Goal: Check status: Check status

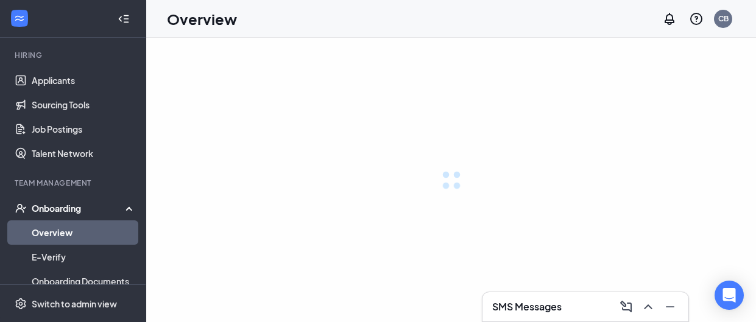
scroll to position [123, 0]
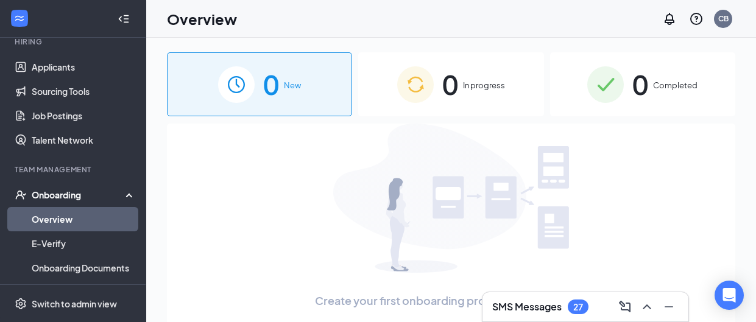
click at [641, 80] on span "0" at bounding box center [640, 84] width 16 height 42
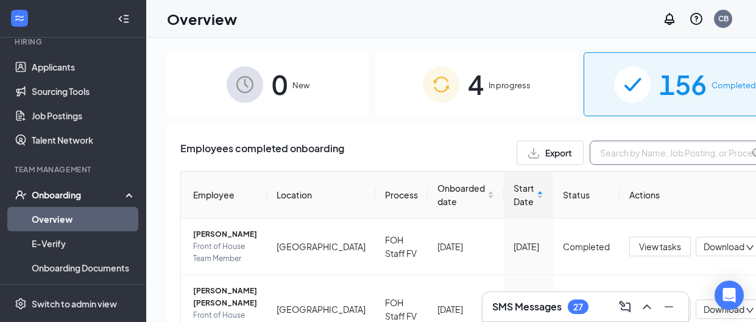
click at [590, 155] on input "text" at bounding box center [681, 153] width 183 height 24
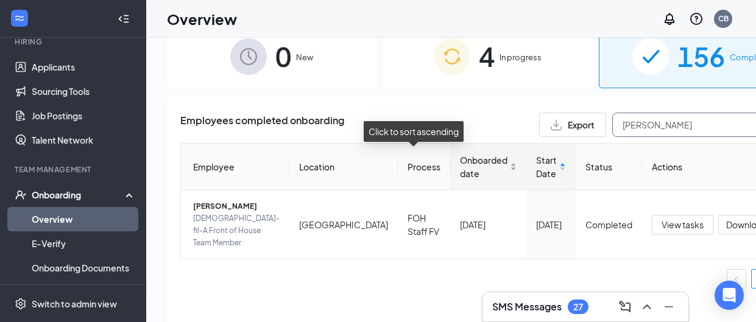
scroll to position [30, 0]
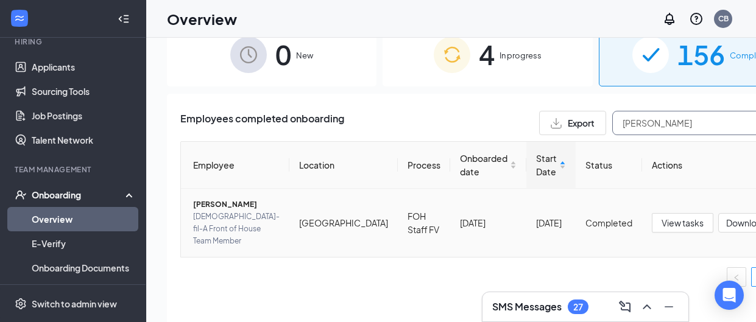
type input "[PERSON_NAME]"
click at [228, 207] on span "[PERSON_NAME]" at bounding box center [236, 205] width 86 height 12
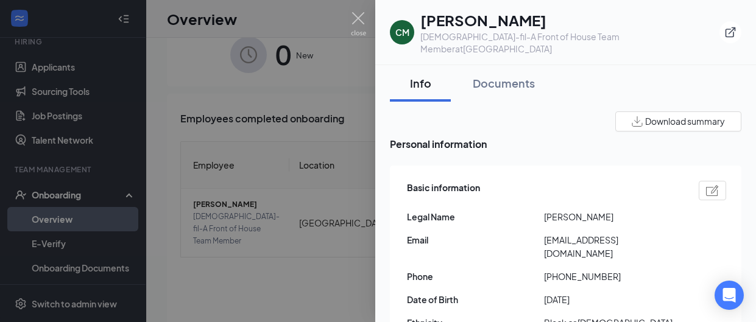
click at [315, 115] on div at bounding box center [378, 161] width 756 height 322
click at [357, 19] on div "Overview CB" at bounding box center [451, 19] width 610 height 38
click at [360, 15] on div "Overview CB" at bounding box center [451, 19] width 610 height 38
